Goal: Information Seeking & Learning: Learn about a topic

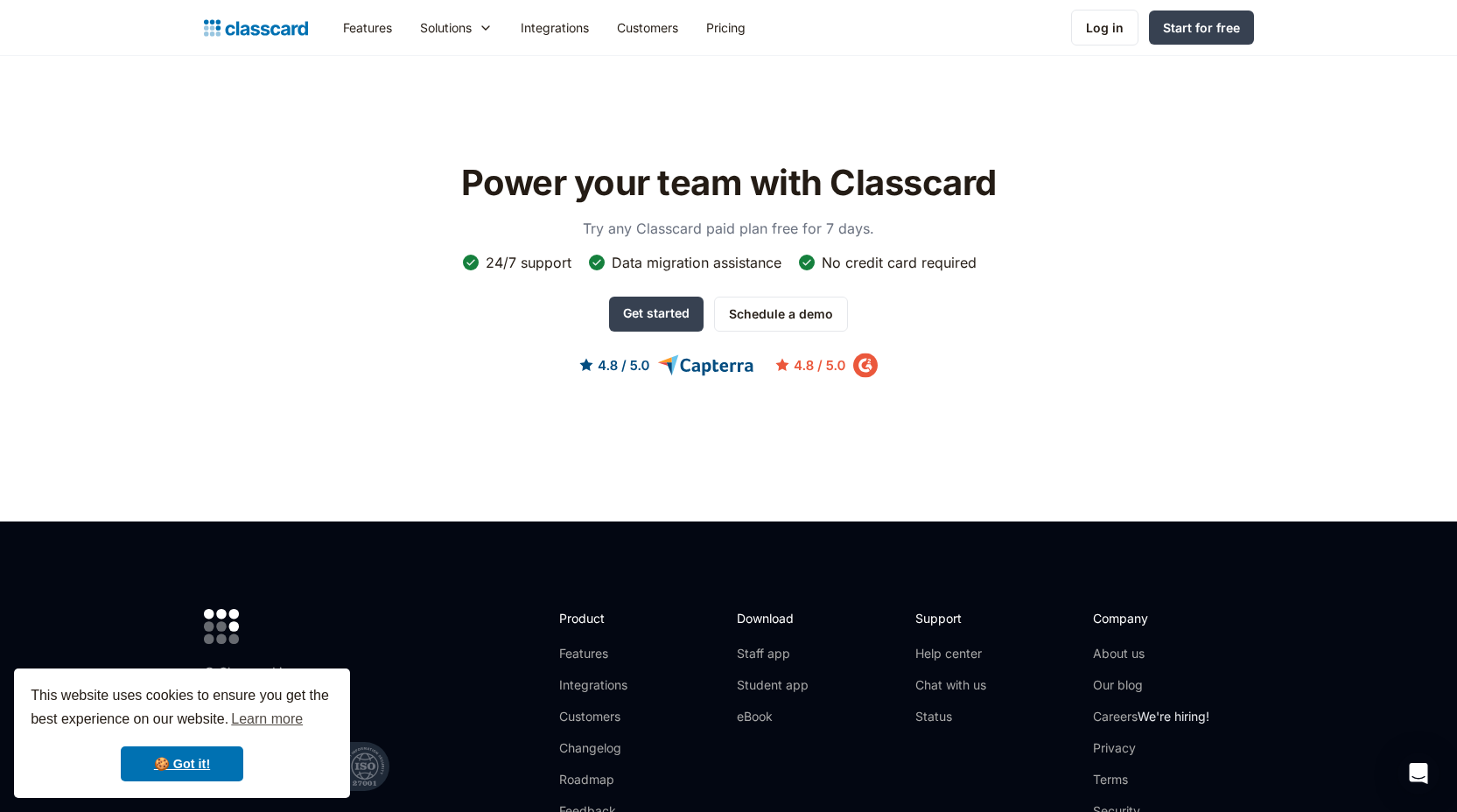
scroll to position [5621, 0]
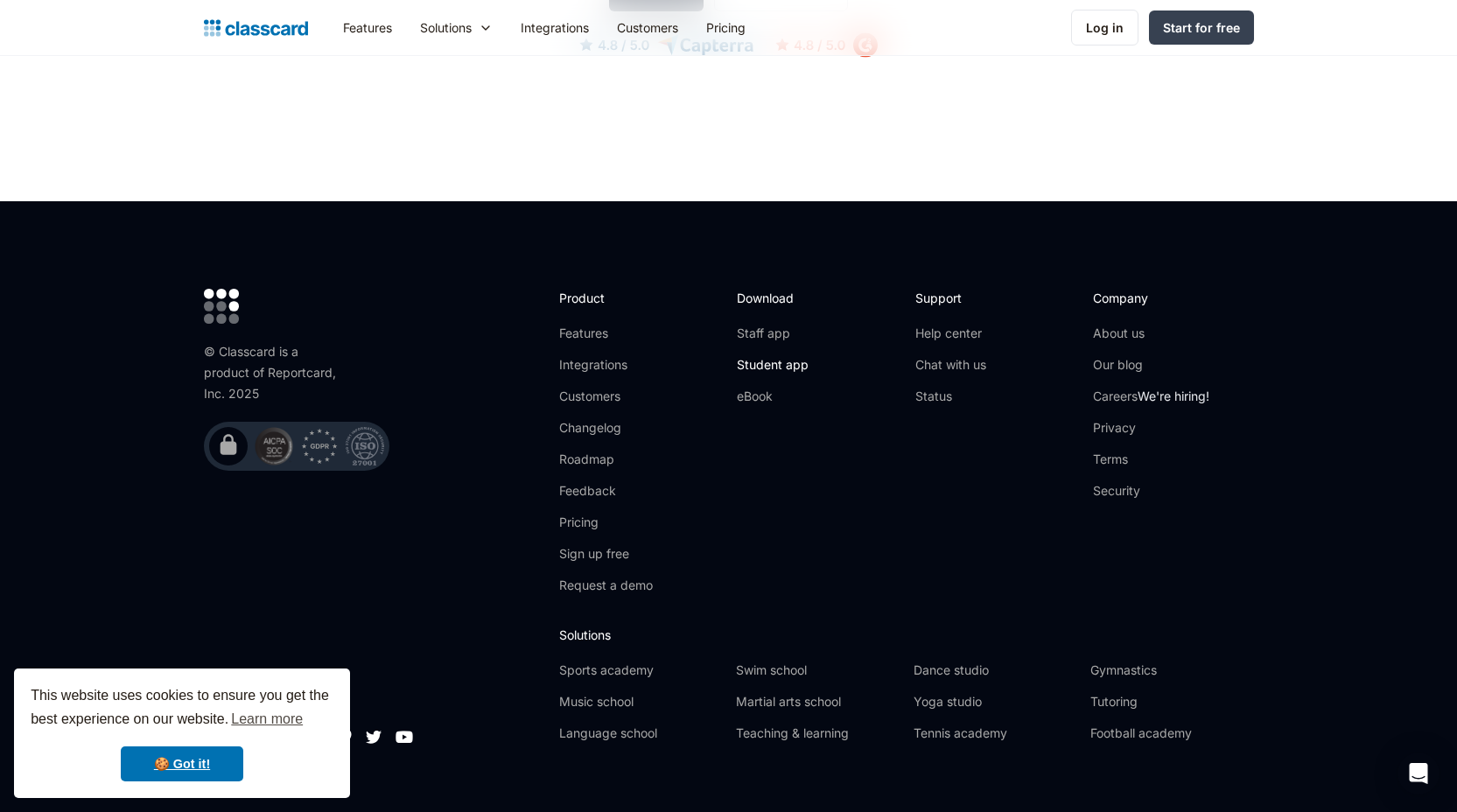
click at [769, 356] on link "Student app" at bounding box center [773, 365] width 72 height 17
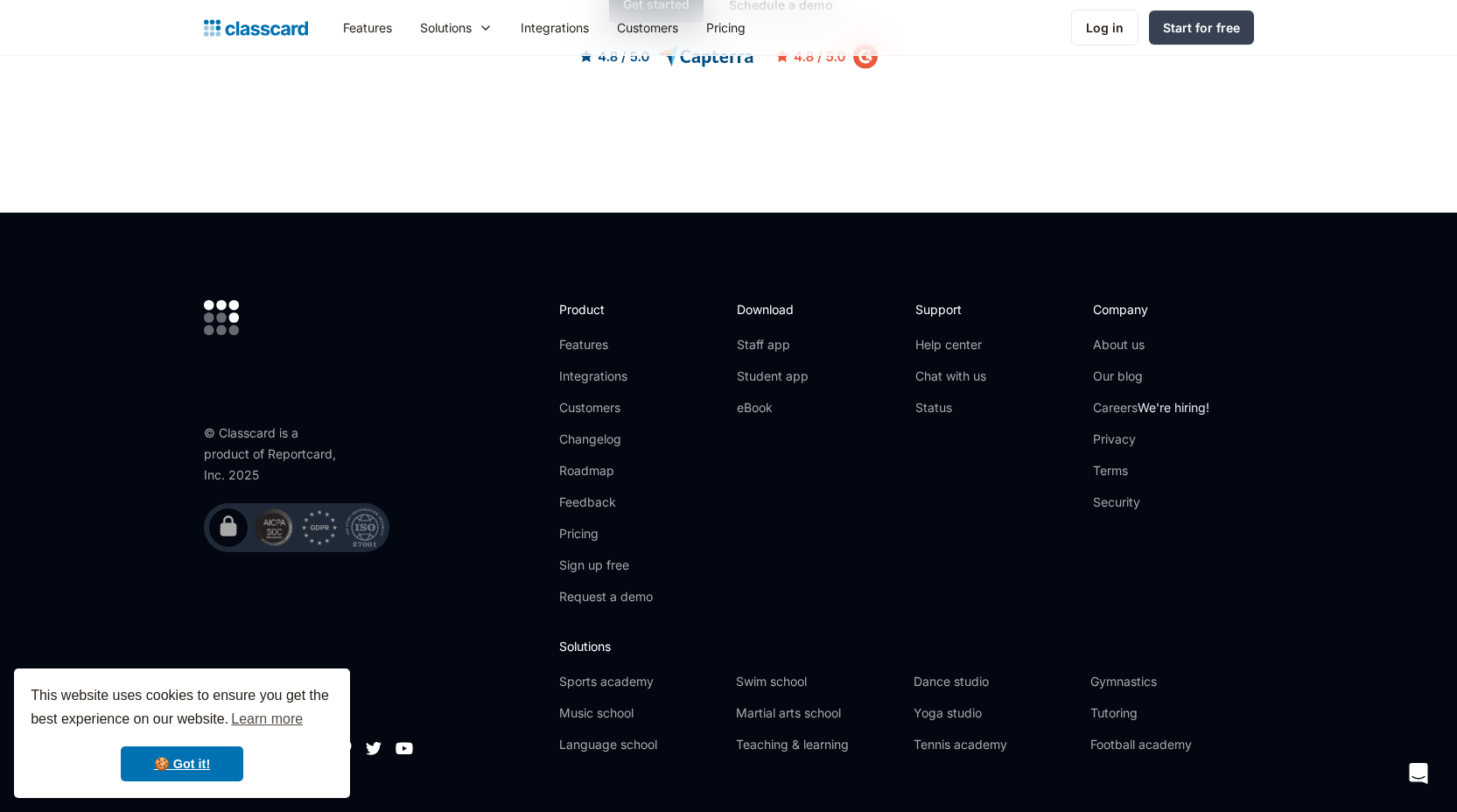
scroll to position [1272, 0]
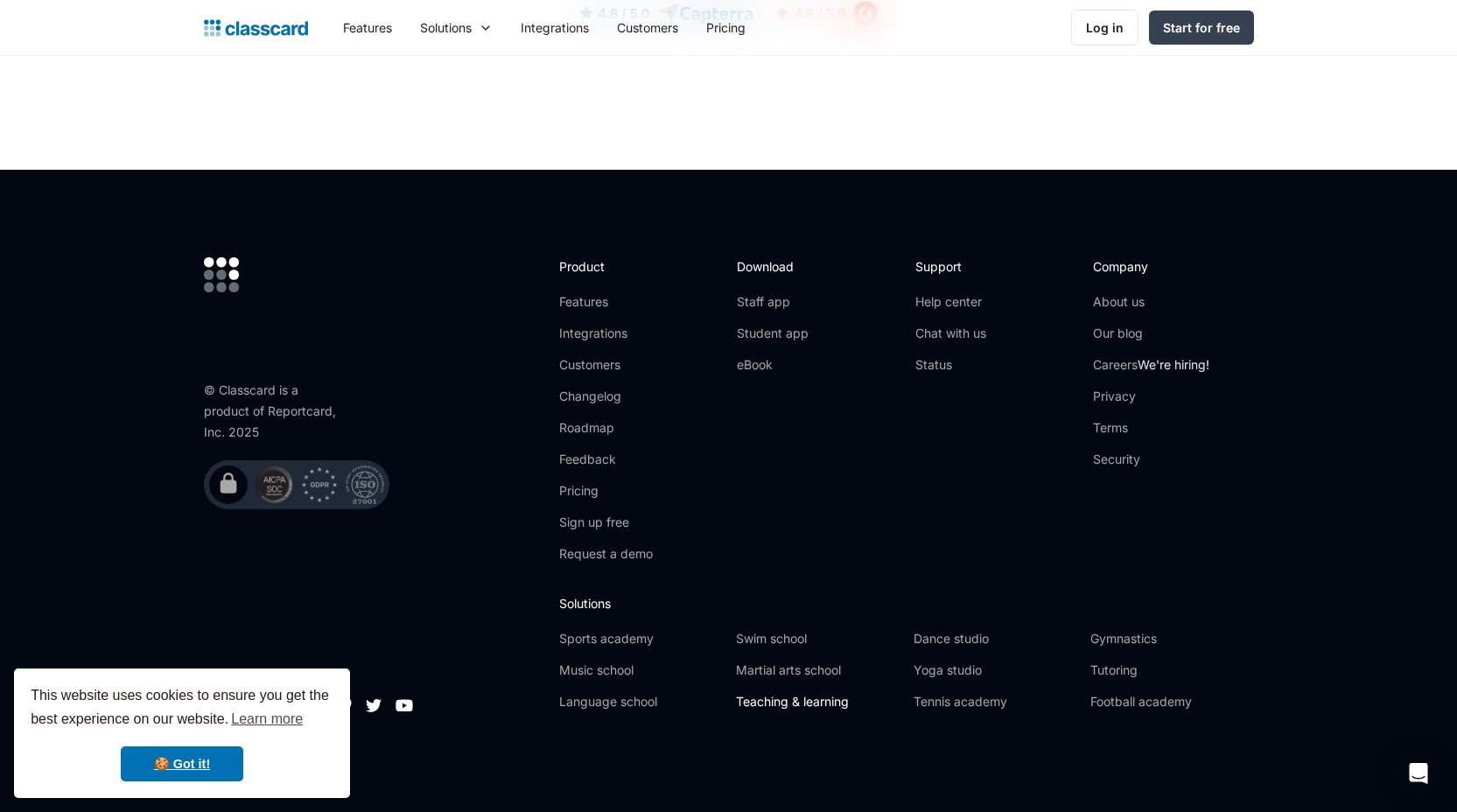
click at [813, 701] on link "Teaching & learning" at bounding box center [817, 701] width 163 height 17
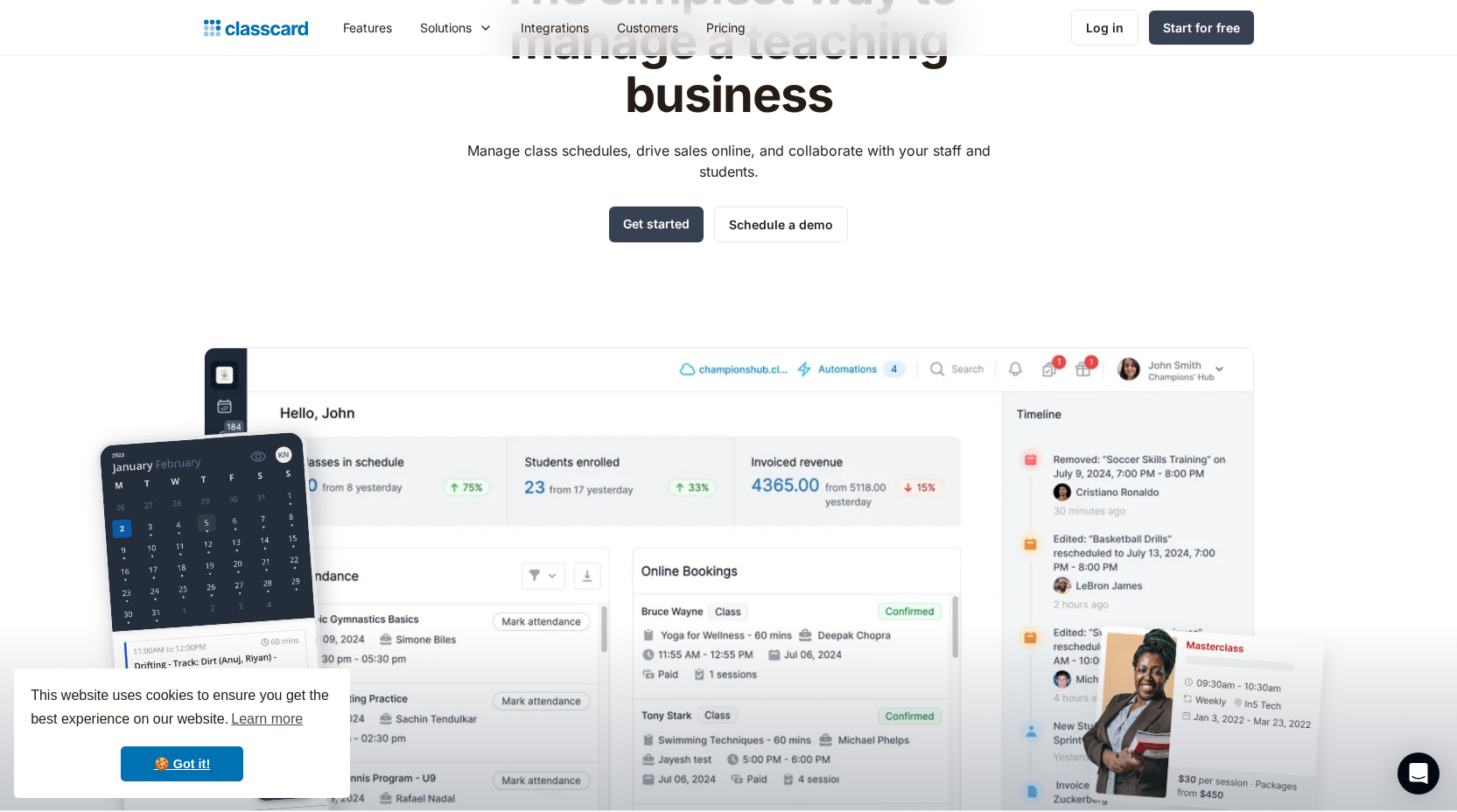
scroll to position [95, 0]
